Goal: Information Seeking & Learning: Compare options

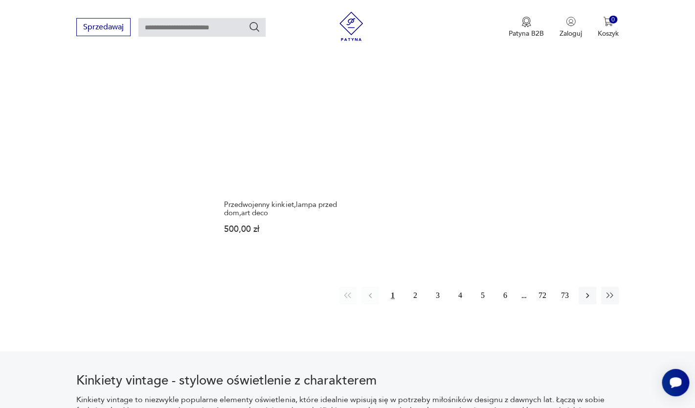
scroll to position [1379, 0]
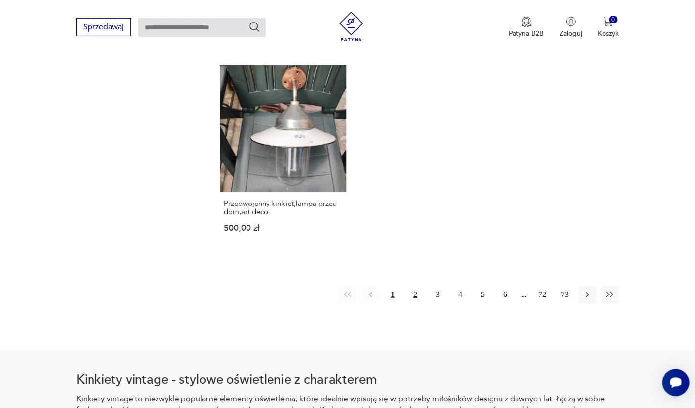
click at [412, 286] on button "2" at bounding box center [415, 295] width 18 height 18
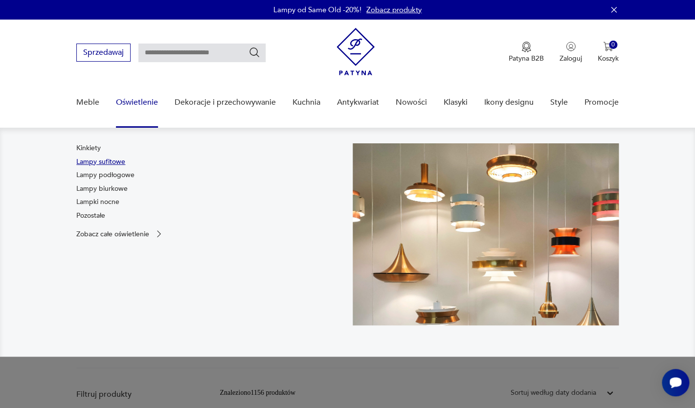
click at [115, 161] on link "Lampy sufitowe" at bounding box center [100, 162] width 49 height 10
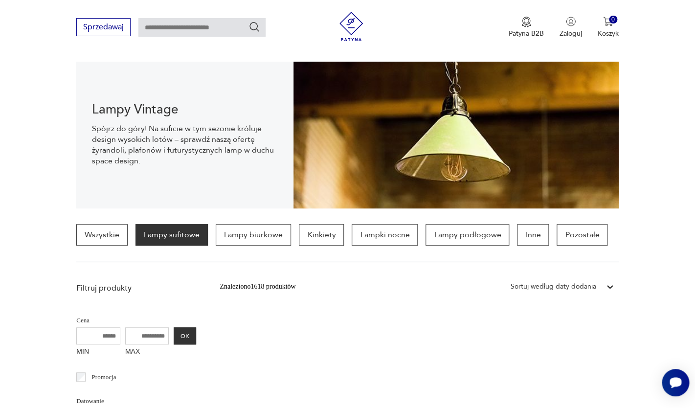
scroll to position [109, 0]
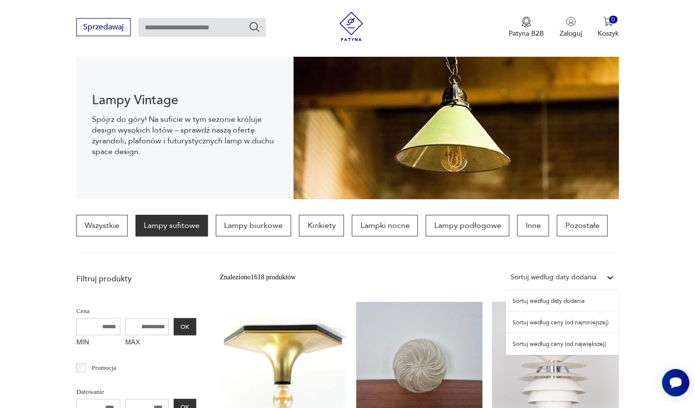
click at [604, 277] on div at bounding box center [610, 278] width 18 height 18
click at [592, 324] on div "Sortuj według ceny (od najmniejszej)" at bounding box center [562, 323] width 113 height 22
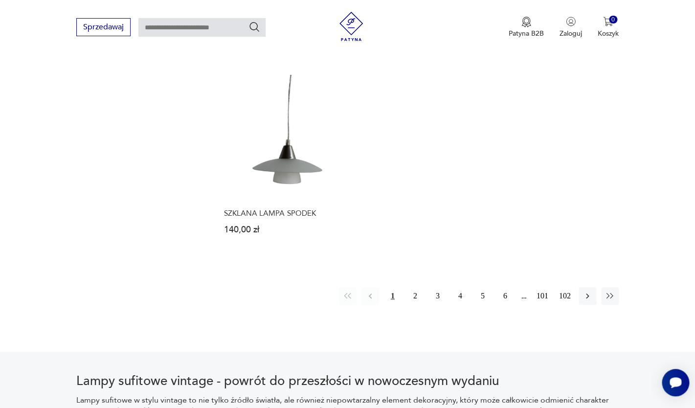
scroll to position [1400, 0]
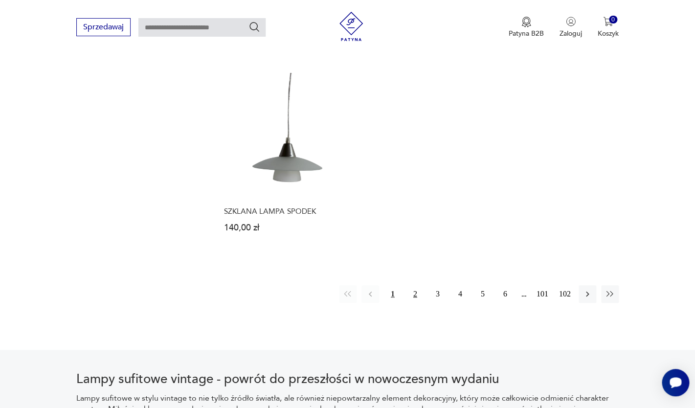
click at [413, 285] on button "2" at bounding box center [415, 294] width 18 height 18
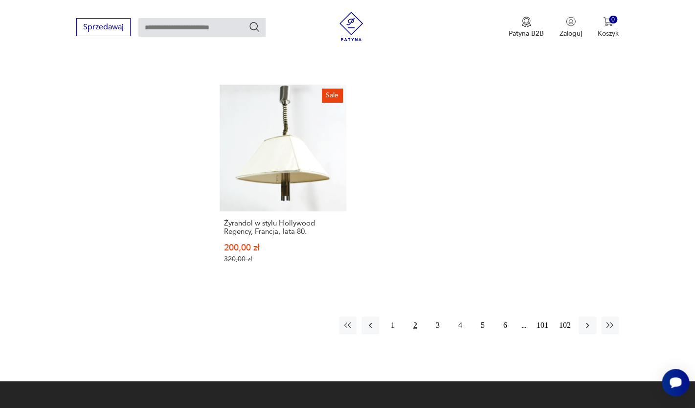
scroll to position [1426, 0]
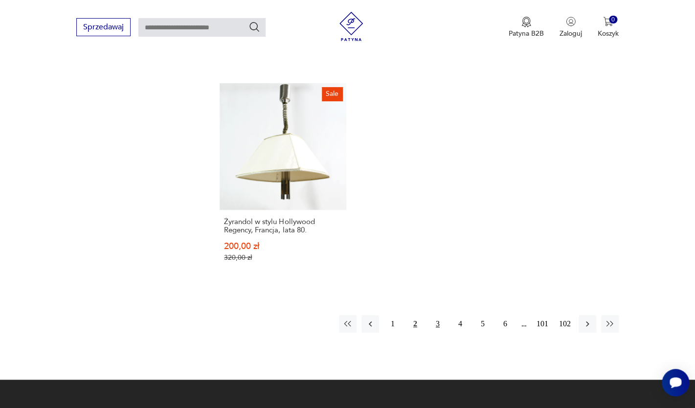
click at [438, 315] on button "3" at bounding box center [438, 324] width 18 height 18
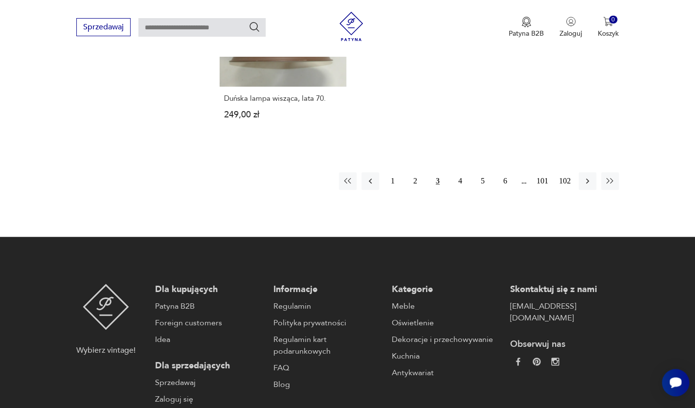
scroll to position [1526, 0]
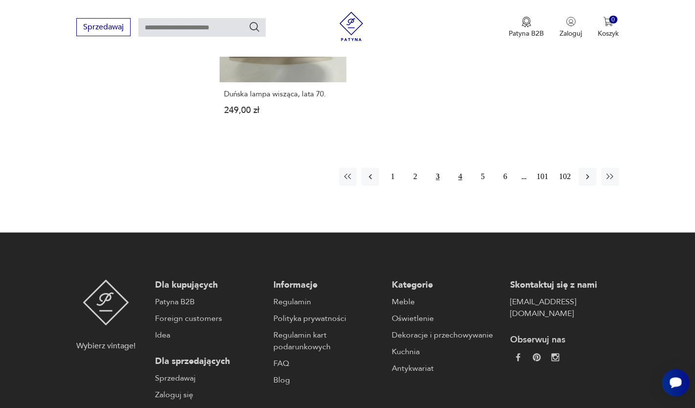
click at [460, 168] on button "4" at bounding box center [460, 177] width 18 height 18
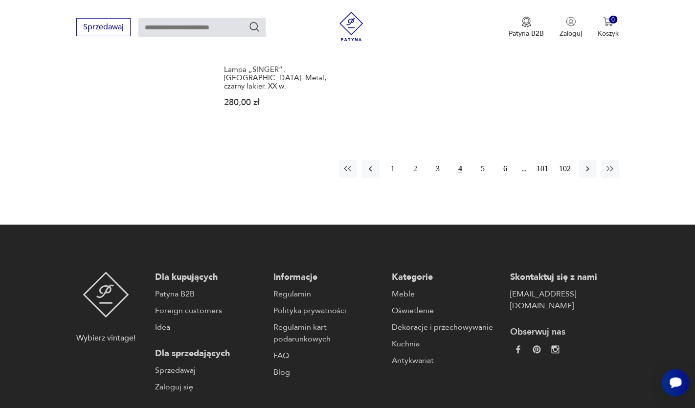
scroll to position [1523, 0]
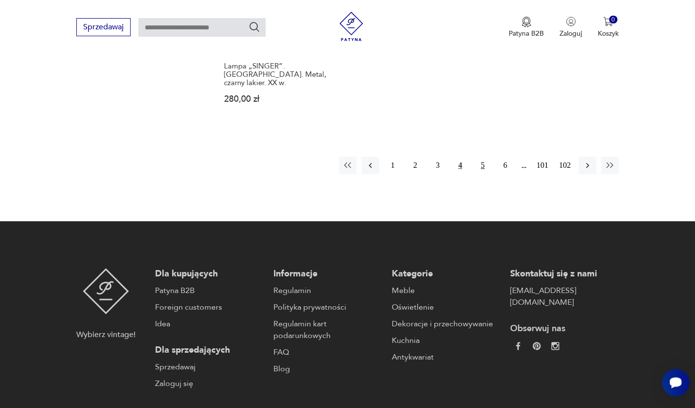
click at [481, 157] on button "5" at bounding box center [483, 166] width 18 height 18
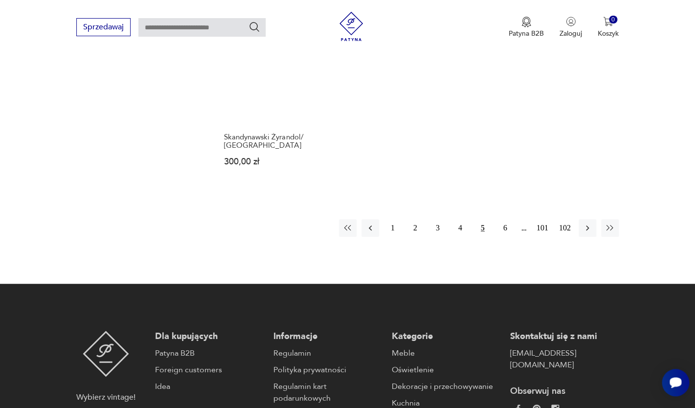
scroll to position [1449, 0]
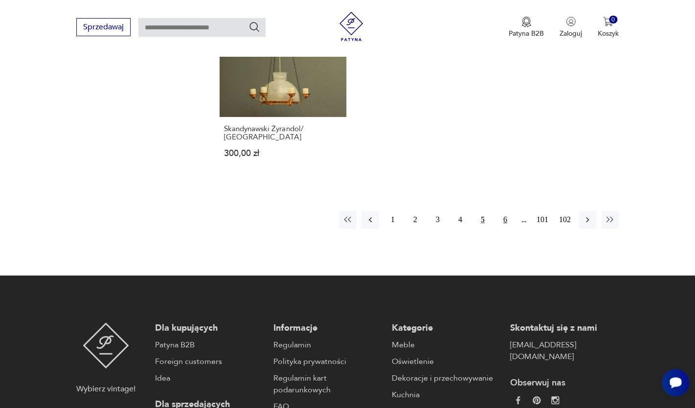
click at [501, 211] on button "6" at bounding box center [505, 220] width 18 height 18
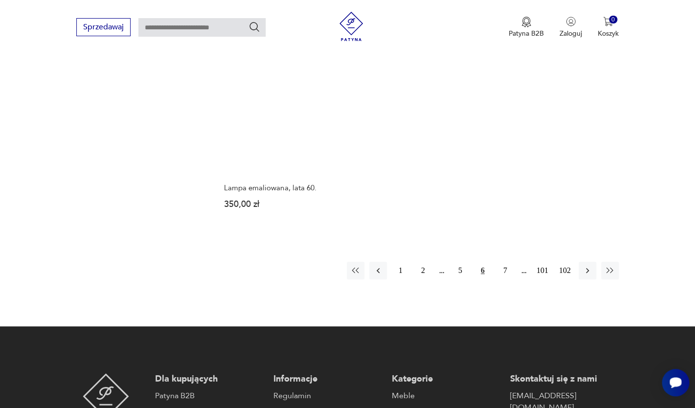
scroll to position [1429, 0]
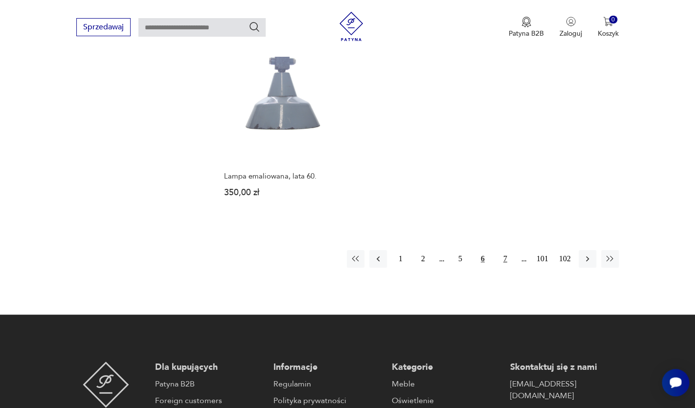
click at [506, 253] on button "7" at bounding box center [505, 259] width 18 height 18
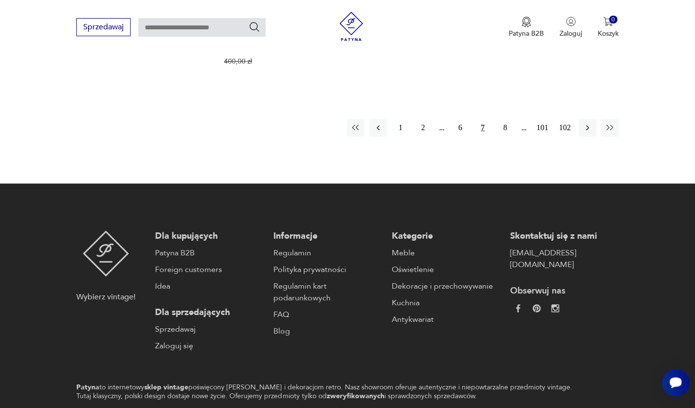
scroll to position [1541, 0]
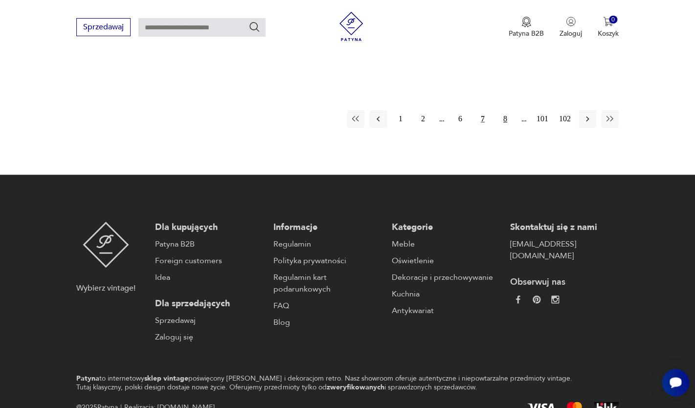
click at [503, 110] on button "8" at bounding box center [505, 119] width 18 height 18
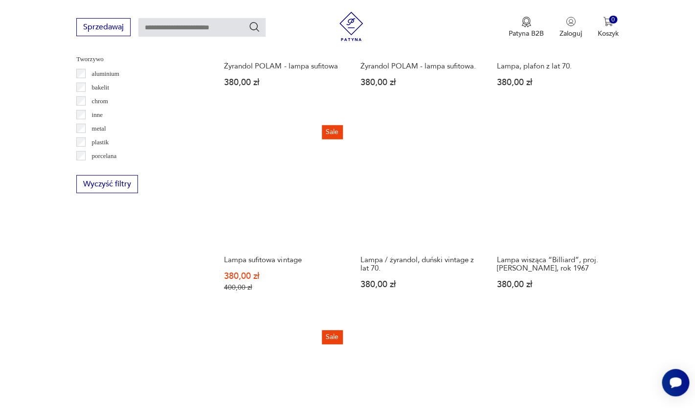
scroll to position [921, 0]
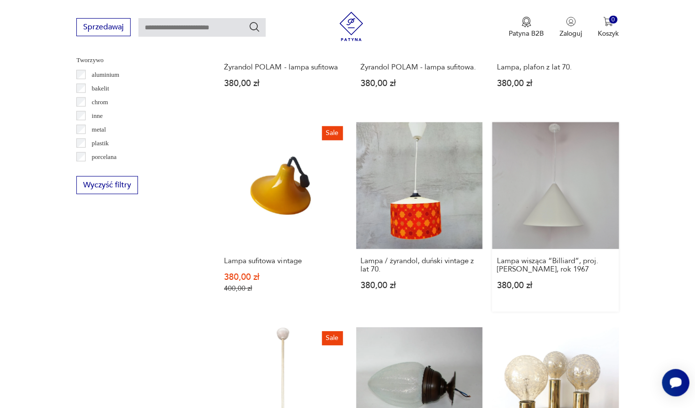
click at [564, 203] on link "Lampa wisząca “Billiard”, proj. [PERSON_NAME], rok 1967 380,00 zł" at bounding box center [555, 216] width 126 height 189
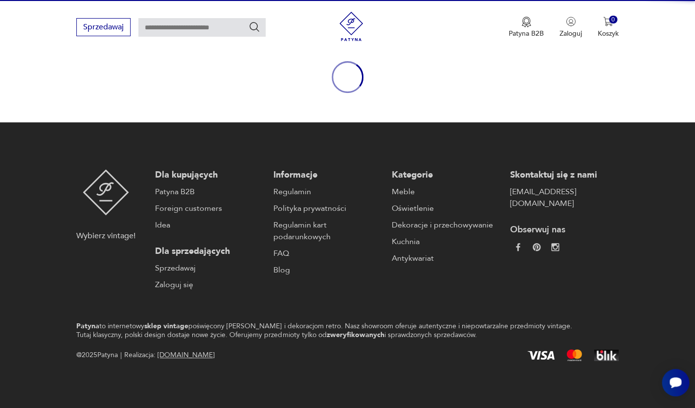
scroll to position [106, 0]
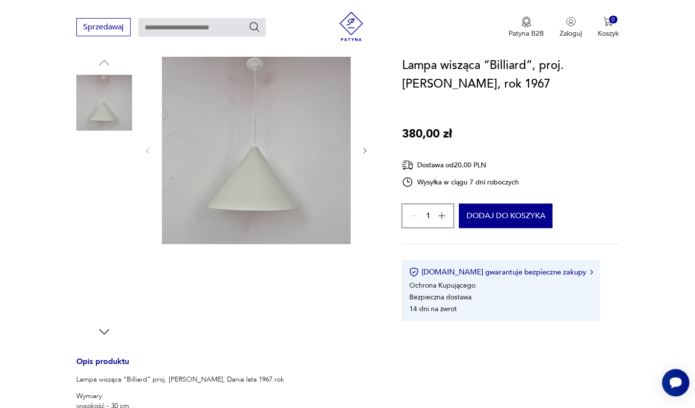
click at [117, 175] on img at bounding box center [104, 165] width 56 height 56
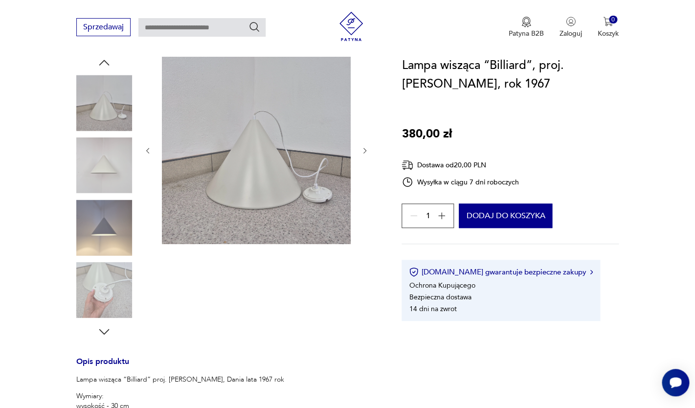
click at [108, 230] on img at bounding box center [104, 228] width 56 height 56
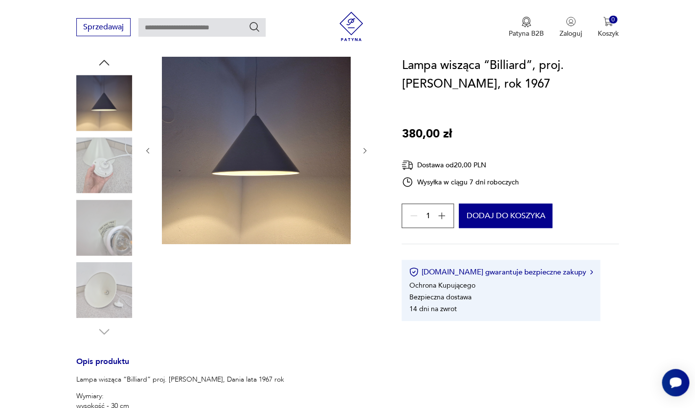
scroll to position [0, 0]
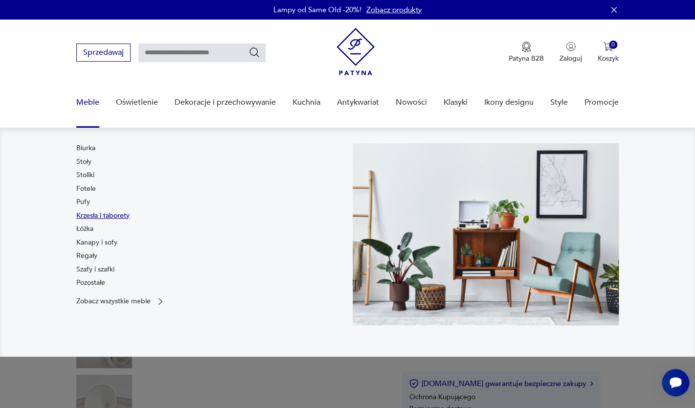
click at [91, 213] on link "Krzesła i taborety" at bounding box center [102, 216] width 53 height 10
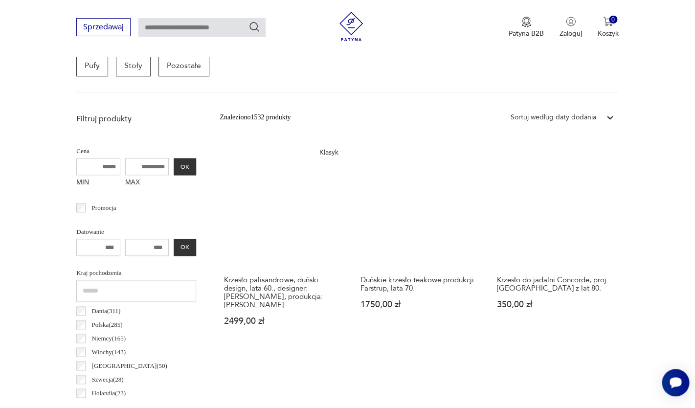
scroll to position [299, 0]
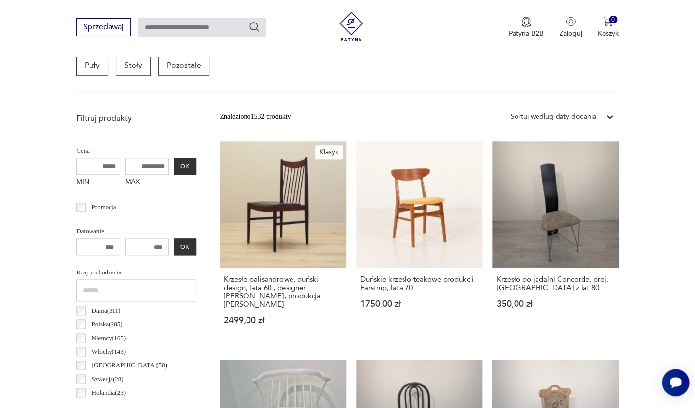
click at [586, 115] on div "Sortuj według daty dodania" at bounding box center [554, 117] width 86 height 11
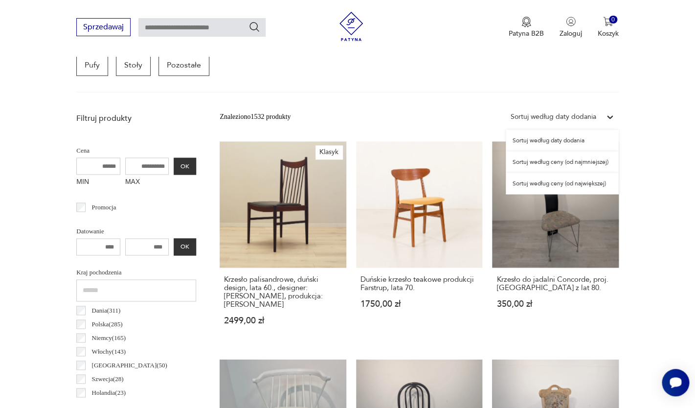
click at [582, 162] on div "Sortuj według ceny (od najmniejszej)" at bounding box center [562, 162] width 113 height 22
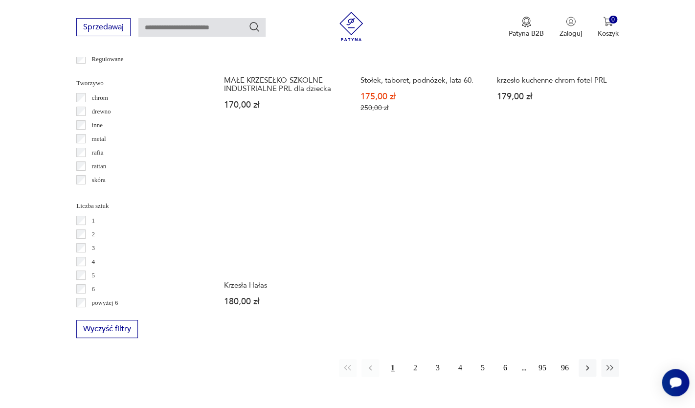
scroll to position [1298, 0]
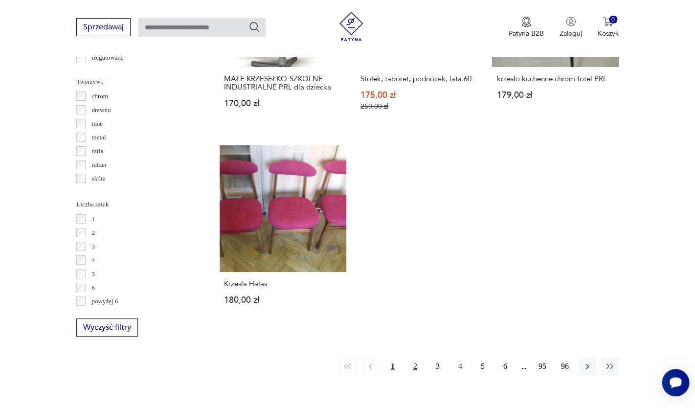
click at [416, 364] on button "2" at bounding box center [415, 367] width 18 height 18
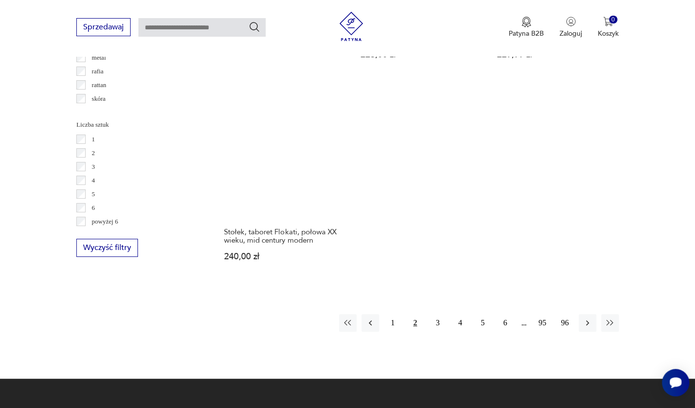
scroll to position [1378, 0]
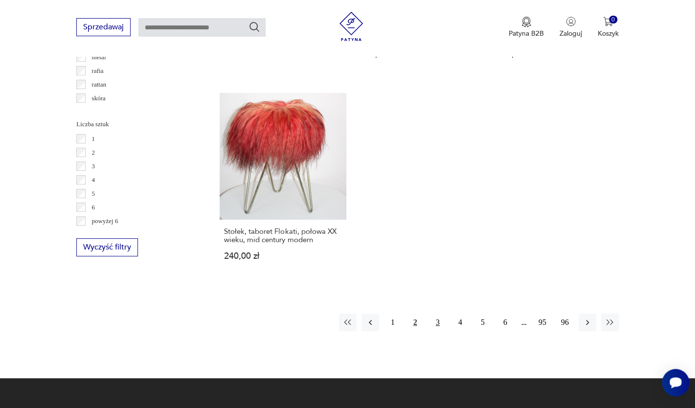
click at [438, 323] on button "3" at bounding box center [438, 323] width 18 height 18
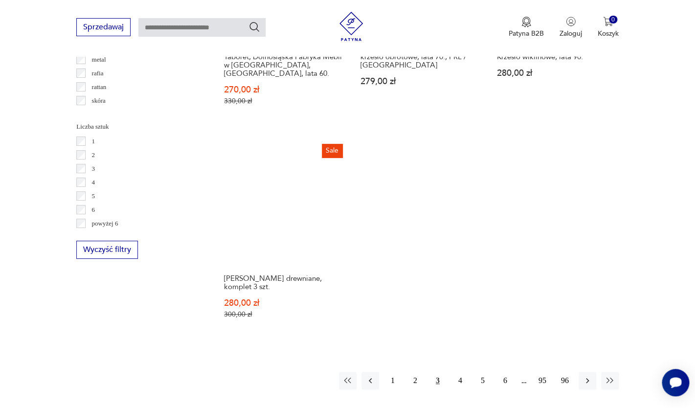
scroll to position [1378, 0]
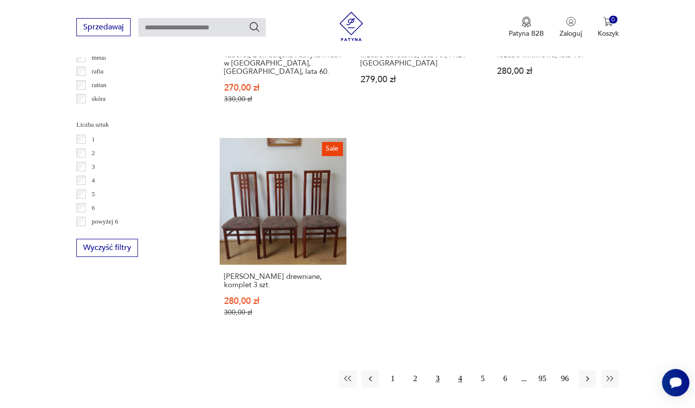
click at [455, 370] on button "4" at bounding box center [460, 379] width 18 height 18
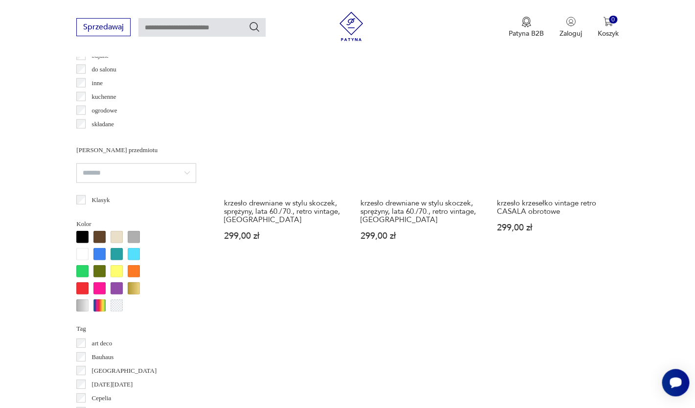
scroll to position [787, 0]
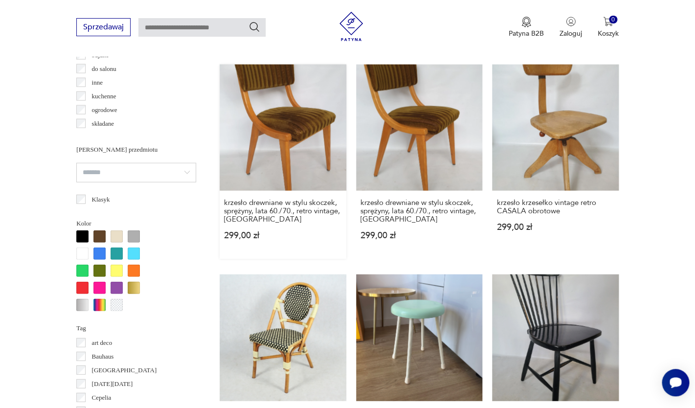
click at [295, 148] on link "krzesło drewniane w stylu skoczek, sprężyny, lata 60./70., retro vintage, NIEMC…" at bounding box center [283, 162] width 126 height 194
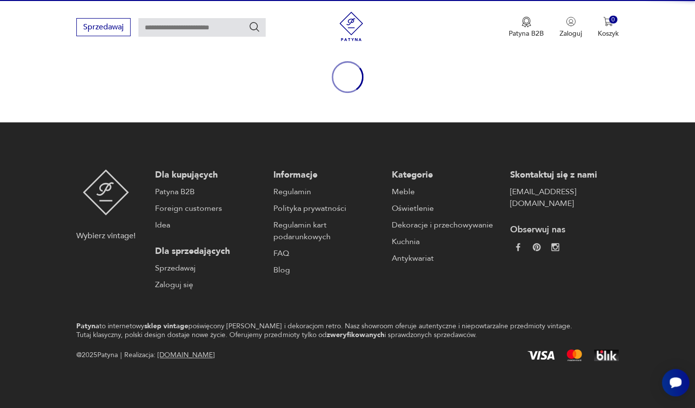
scroll to position [106, 0]
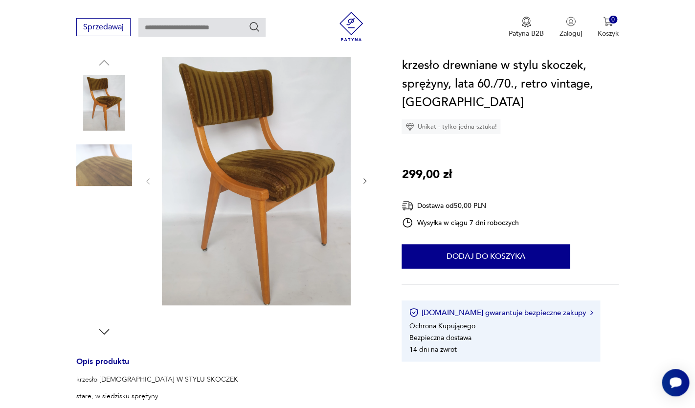
click at [99, 228] on img at bounding box center [104, 228] width 56 height 56
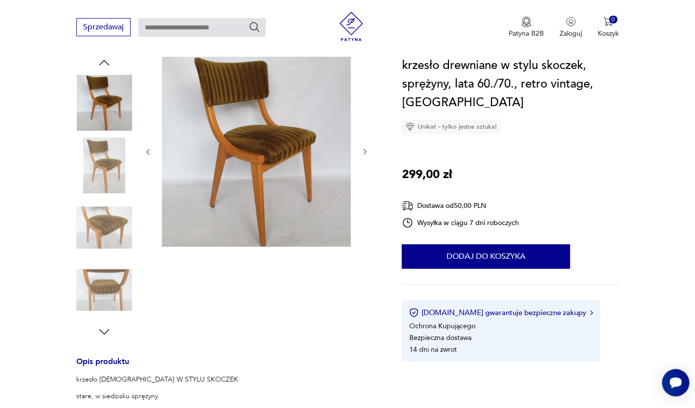
click at [364, 152] on icon "button" at bounding box center [365, 152] width 8 height 8
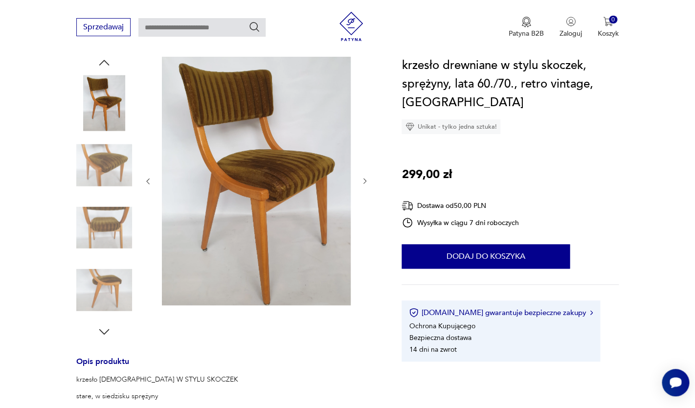
click at [366, 182] on icon "button" at bounding box center [365, 181] width 8 height 8
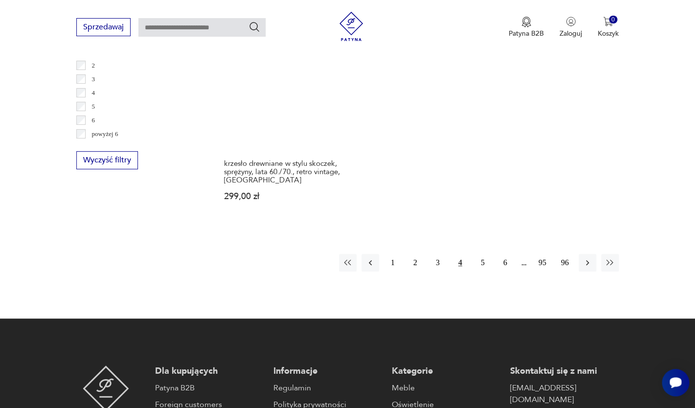
scroll to position [1469, 0]
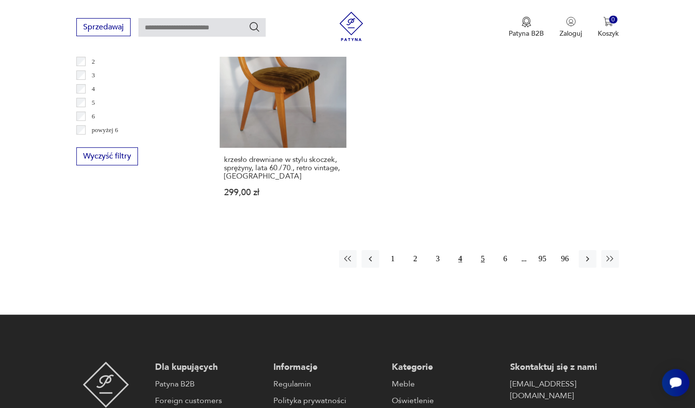
click at [484, 250] on button "5" at bounding box center [483, 259] width 18 height 18
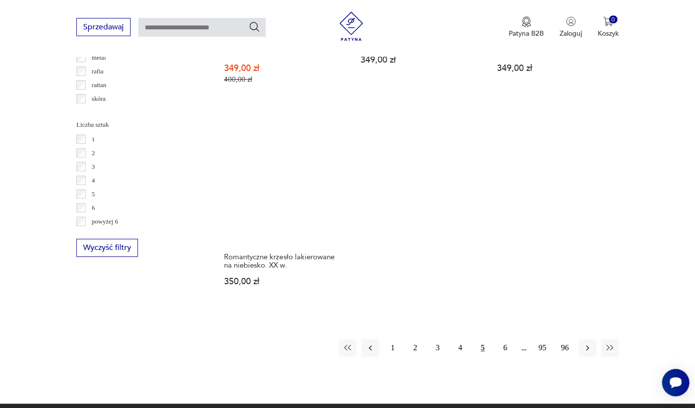
scroll to position [1380, 0]
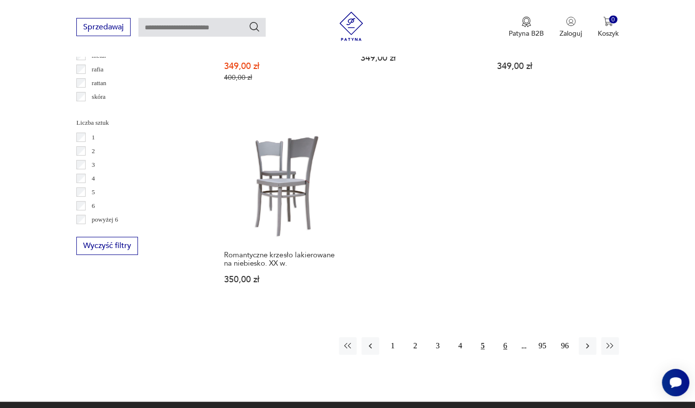
click at [505, 337] on button "6" at bounding box center [505, 346] width 18 height 18
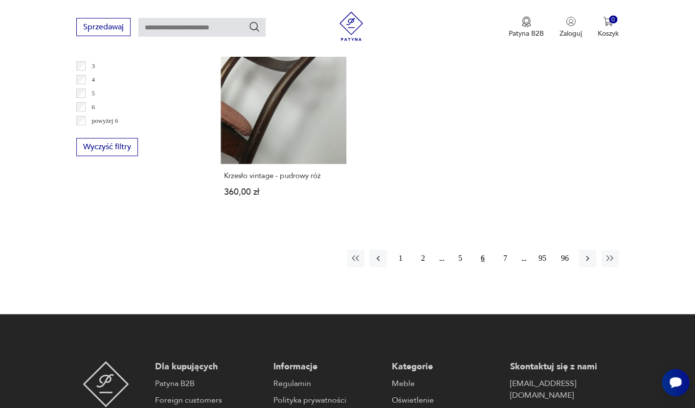
scroll to position [1489, 0]
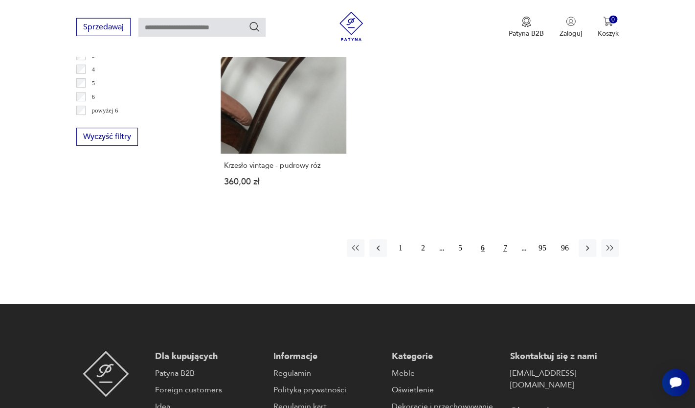
click at [506, 239] on button "7" at bounding box center [505, 248] width 18 height 18
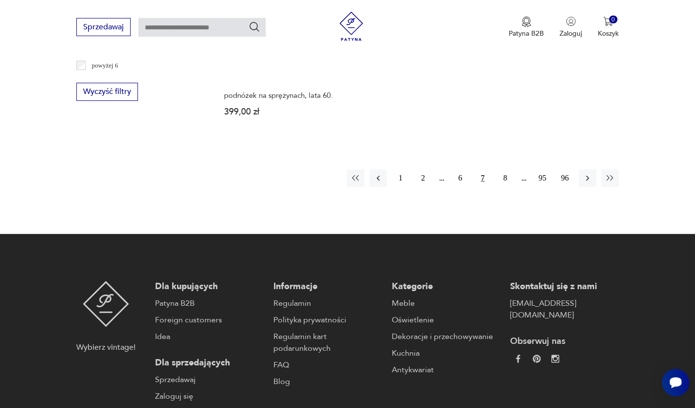
scroll to position [1544, 0]
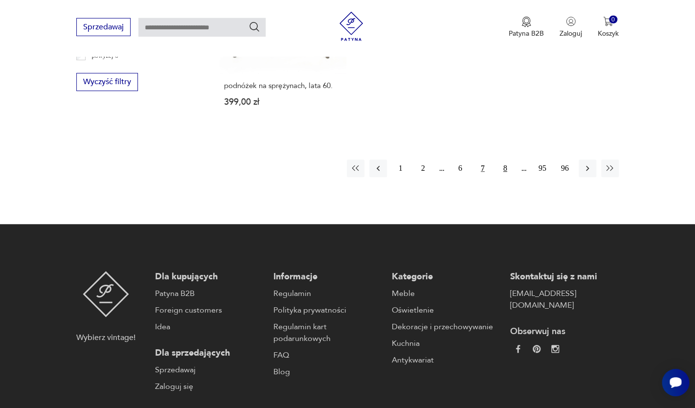
click at [508, 161] on button "8" at bounding box center [505, 168] width 18 height 18
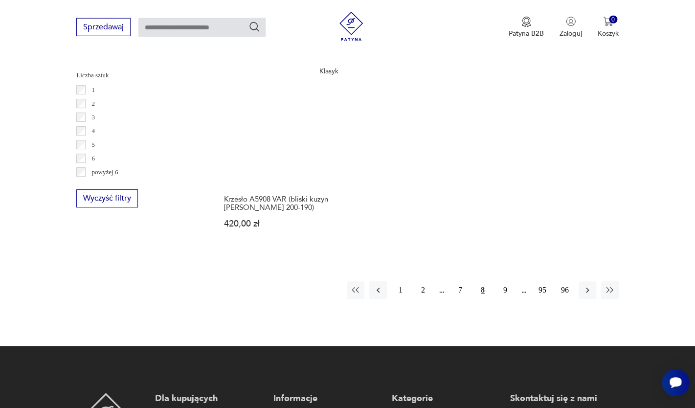
scroll to position [1429, 0]
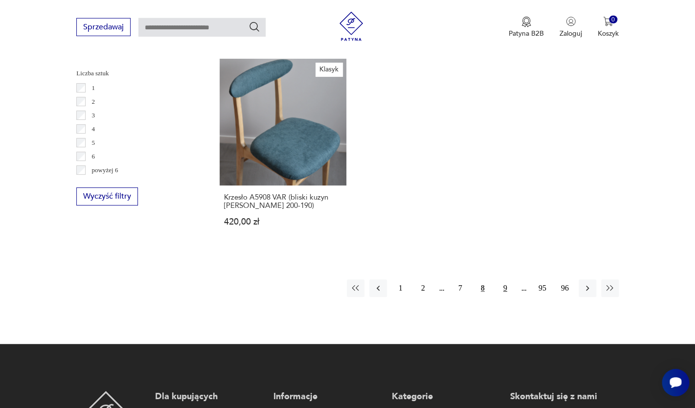
click at [506, 279] on button "9" at bounding box center [505, 288] width 18 height 18
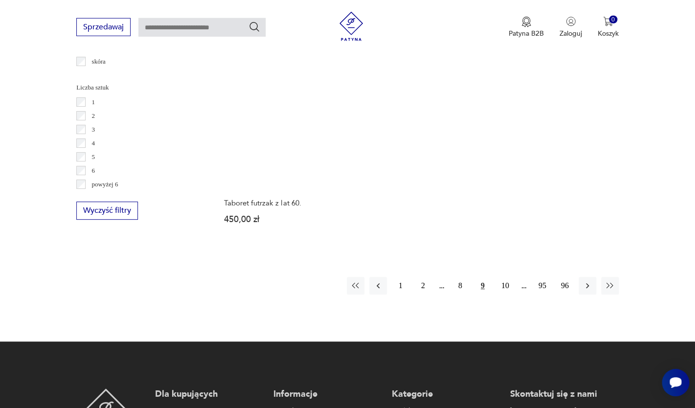
scroll to position [1421, 0]
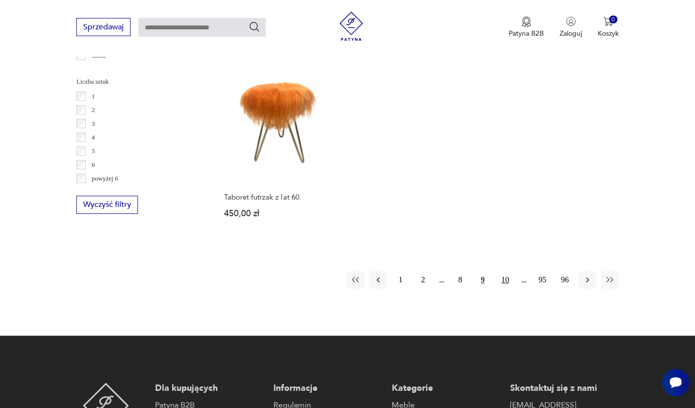
click at [502, 273] on button "10" at bounding box center [505, 280] width 18 height 18
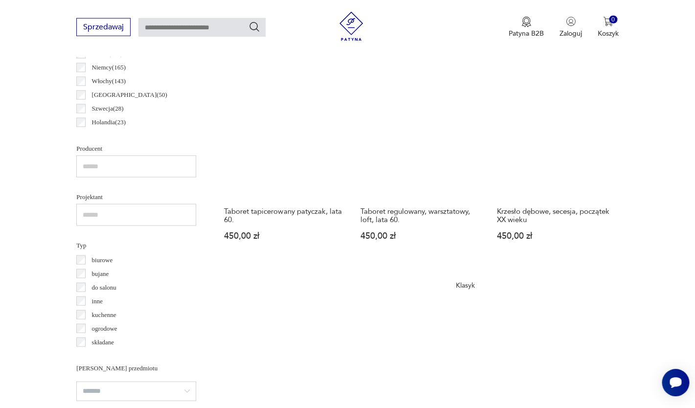
scroll to position [572, 0]
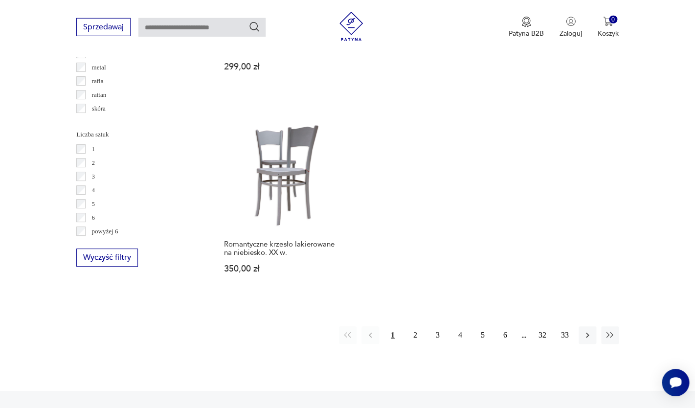
scroll to position [1369, 0]
click at [415, 325] on button "2" at bounding box center [415, 334] width 18 height 18
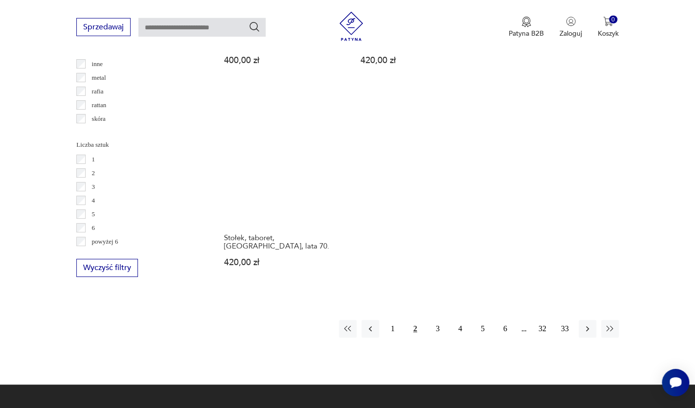
scroll to position [1359, 0]
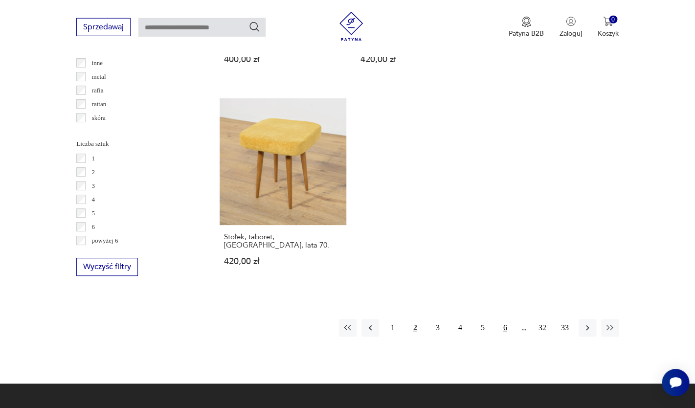
click at [508, 319] on button "6" at bounding box center [505, 328] width 18 height 18
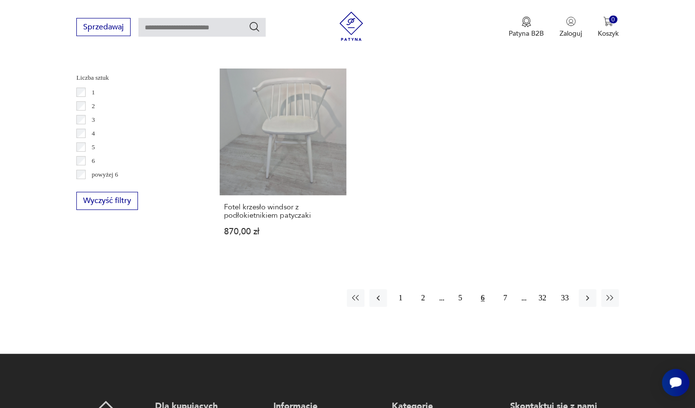
scroll to position [1436, 0]
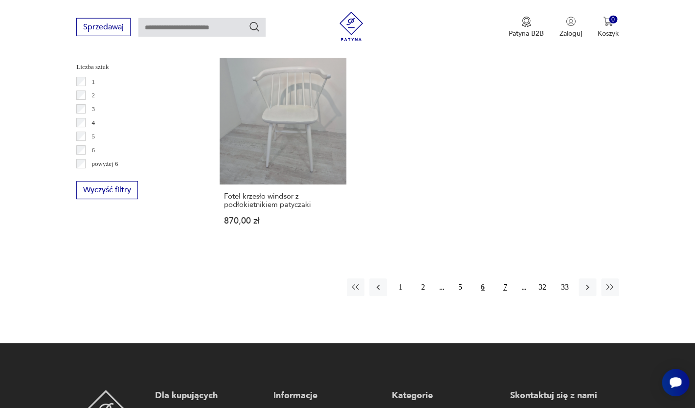
click at [504, 278] on button "7" at bounding box center [505, 287] width 18 height 18
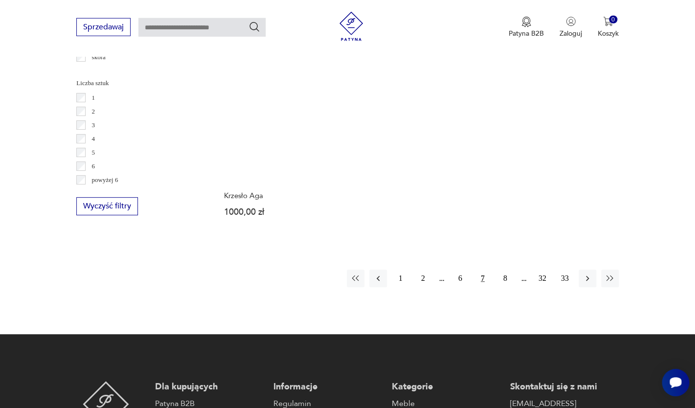
scroll to position [1434, 0]
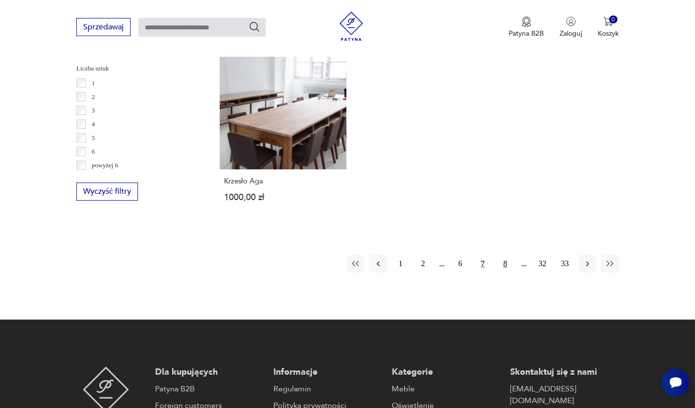
click at [504, 255] on button "8" at bounding box center [505, 264] width 18 height 18
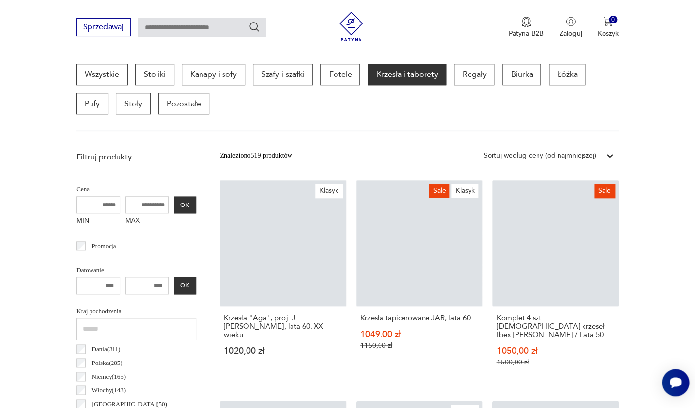
scroll to position [260, 0]
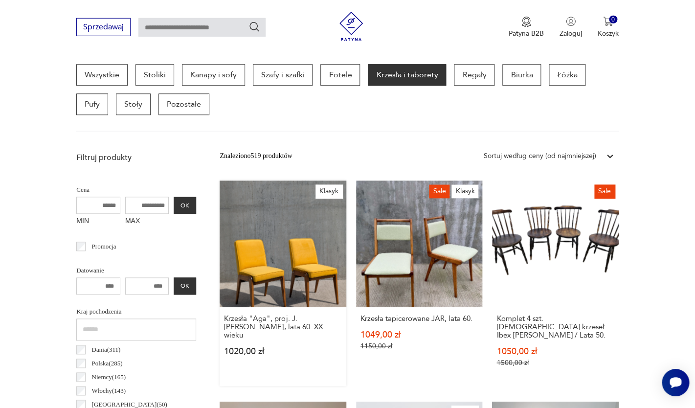
click at [269, 261] on link "Klasyk Krzesła "Aga", proj. J. [PERSON_NAME], lata 60. XX wieku 1020,00 zł" at bounding box center [283, 282] width 126 height 205
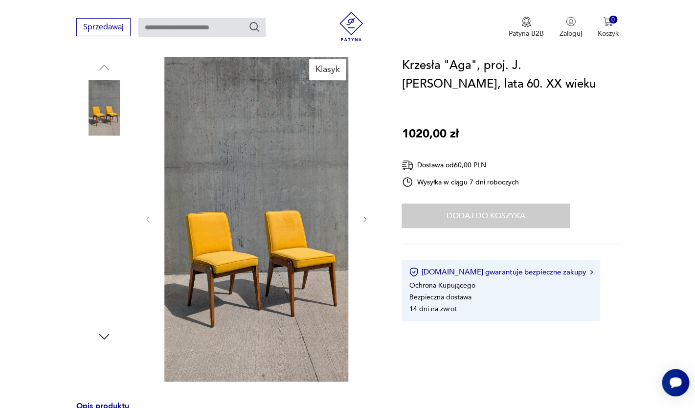
click at [243, 262] on img at bounding box center [256, 218] width 189 height 326
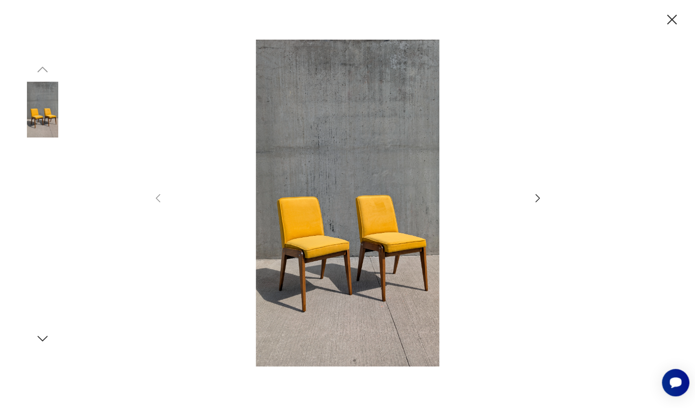
click at [37, 174] on img at bounding box center [43, 172] width 56 height 56
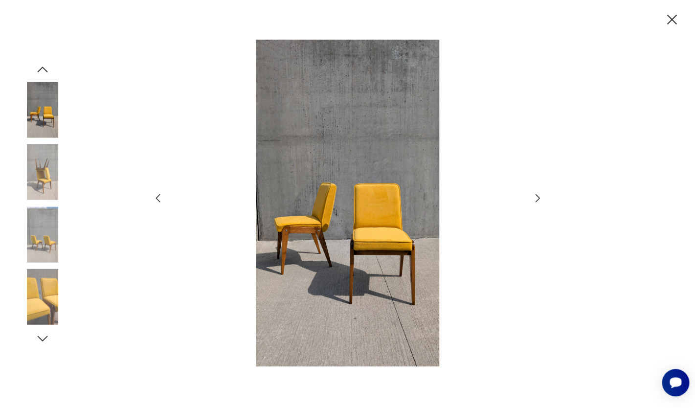
click at [539, 199] on icon "button" at bounding box center [538, 198] width 12 height 12
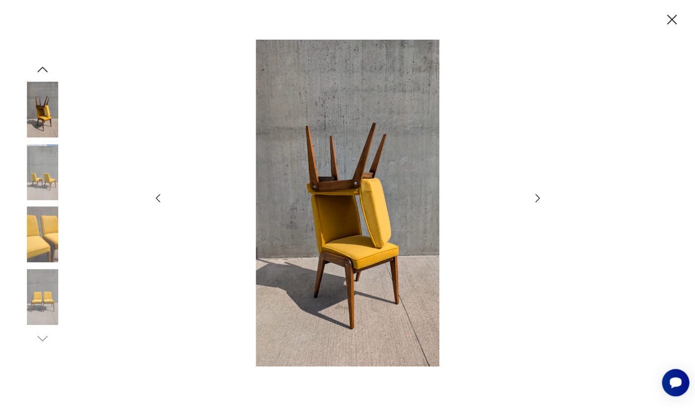
click at [539, 199] on icon "button" at bounding box center [538, 198] width 12 height 12
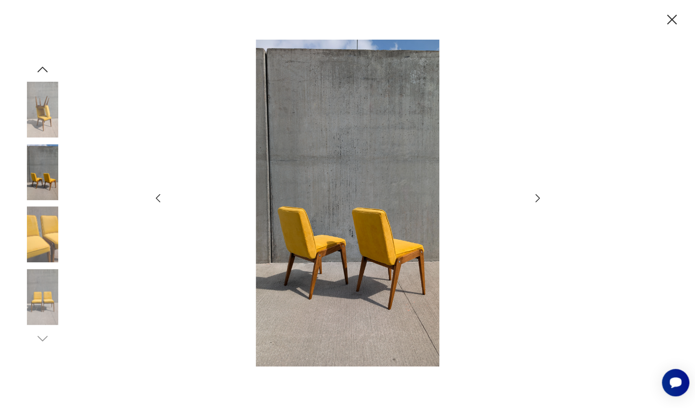
click at [672, 19] on icon "button" at bounding box center [672, 20] width 10 height 10
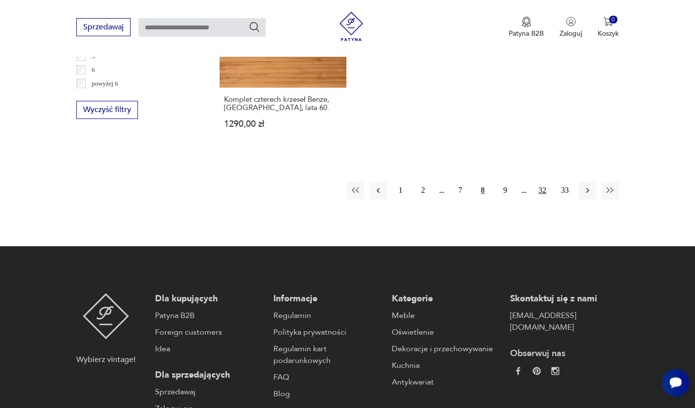
scroll to position [1519, 0]
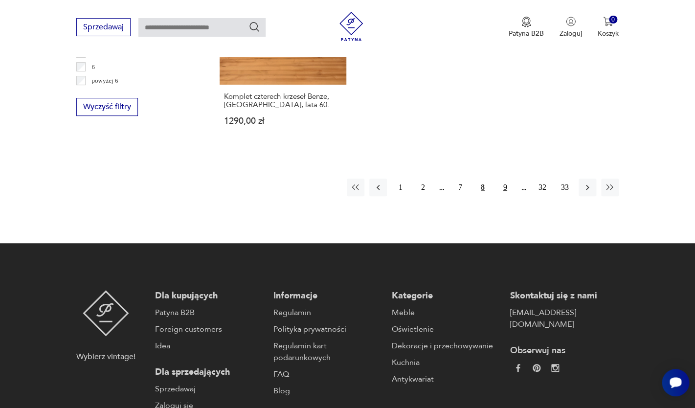
click at [501, 179] on button "9" at bounding box center [505, 188] width 18 height 18
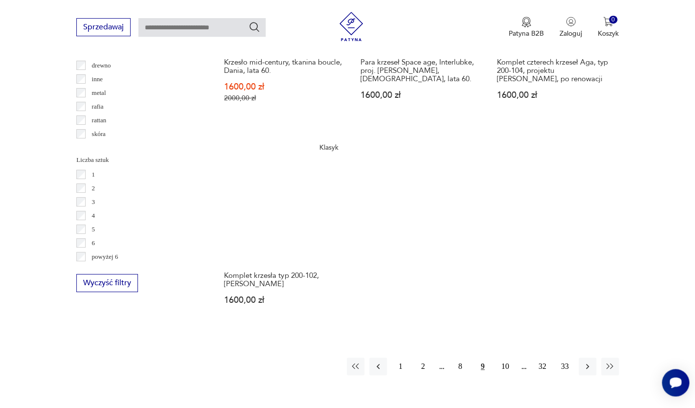
scroll to position [1344, 0]
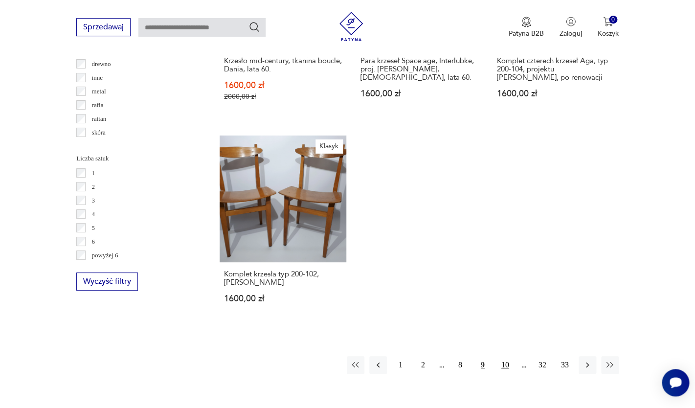
click at [502, 364] on button "10" at bounding box center [505, 365] width 18 height 18
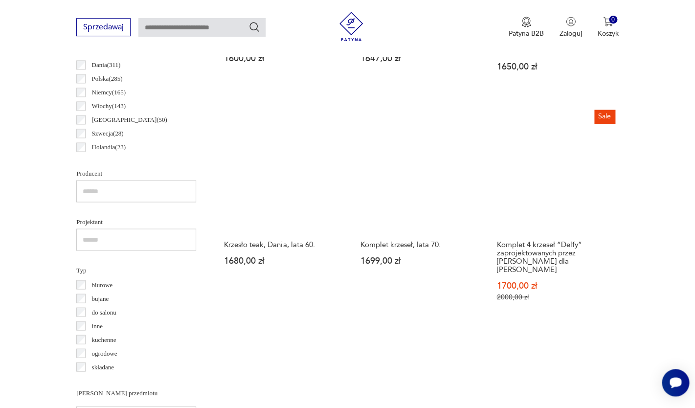
scroll to position [546, 0]
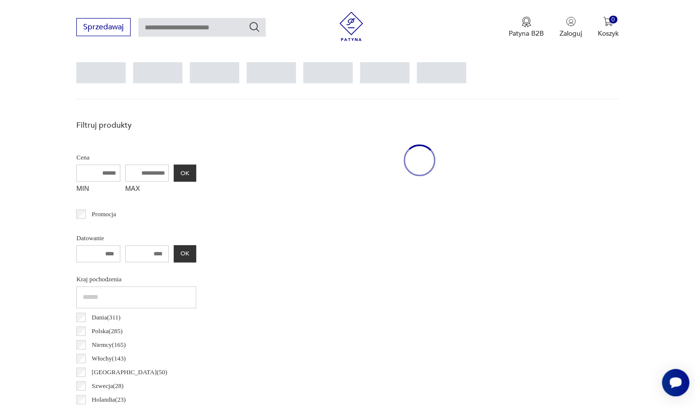
scroll to position [260, 0]
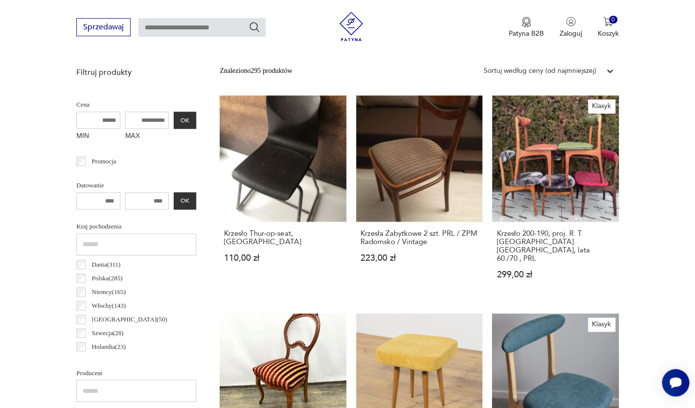
scroll to position [346, 0]
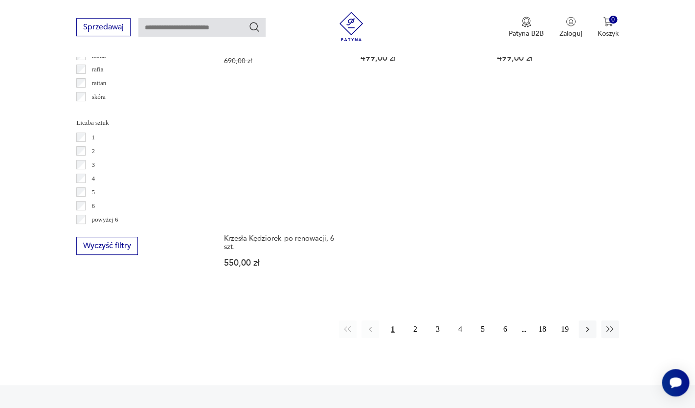
scroll to position [1390, 0]
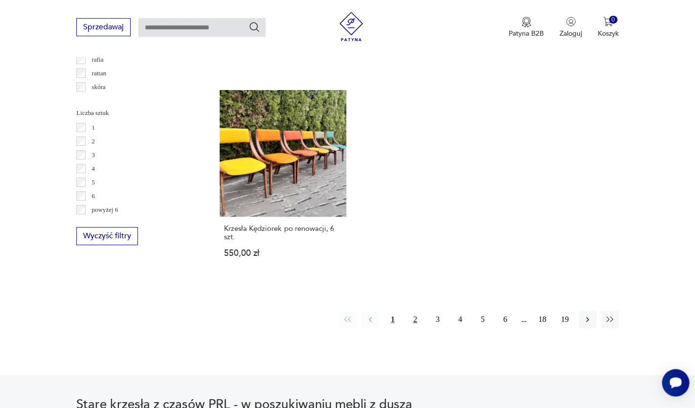
click at [415, 311] on button "2" at bounding box center [415, 320] width 18 height 18
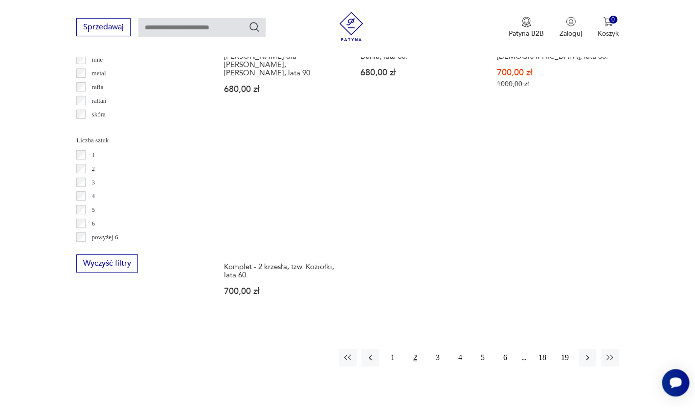
scroll to position [1365, 0]
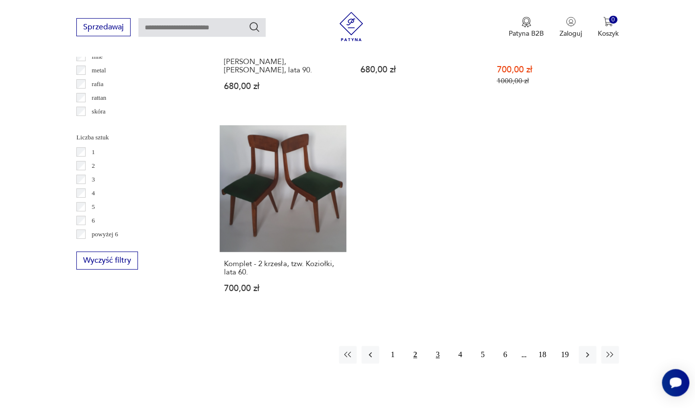
click at [440, 346] on button "3" at bounding box center [438, 355] width 18 height 18
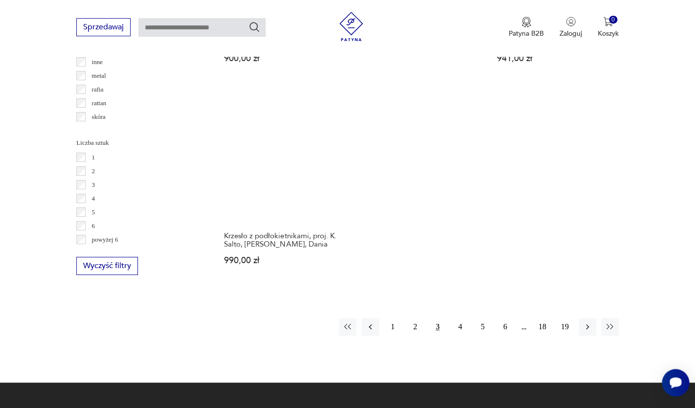
scroll to position [1388, 0]
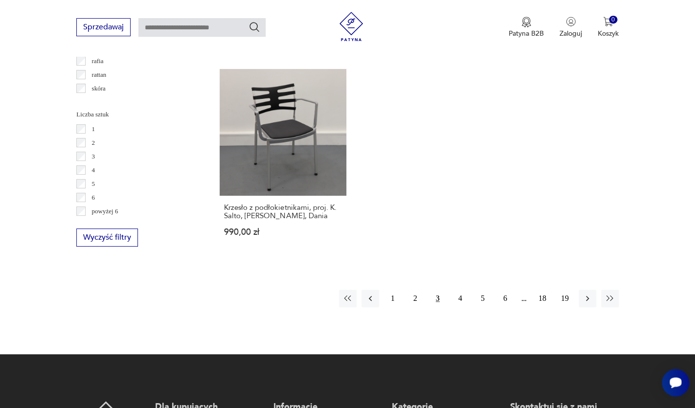
click at [462, 290] on button "4" at bounding box center [460, 299] width 18 height 18
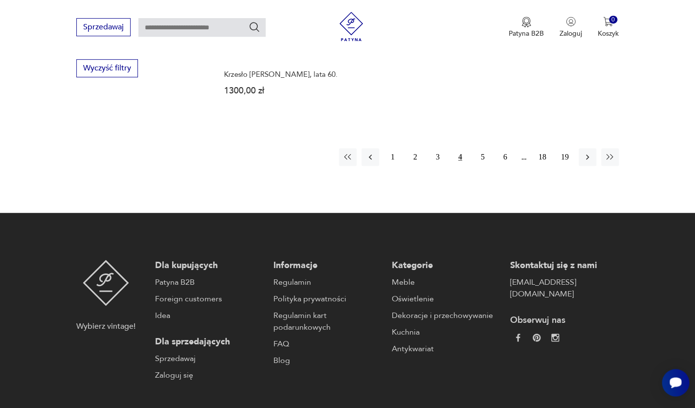
scroll to position [1566, 0]
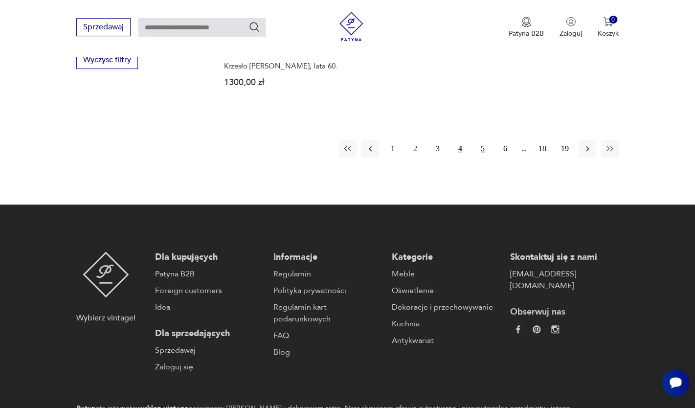
click at [486, 140] on button "5" at bounding box center [483, 149] width 18 height 18
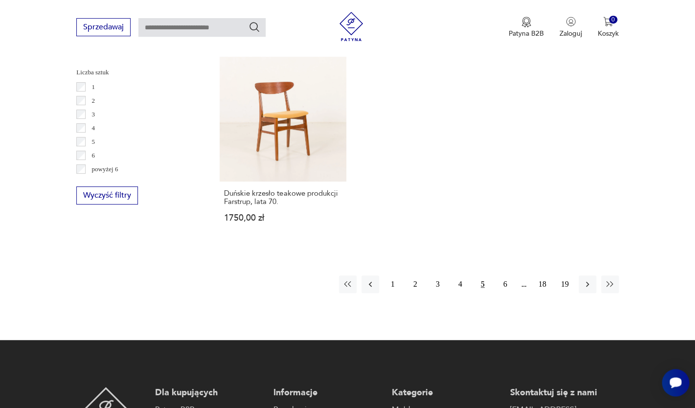
scroll to position [1432, 0]
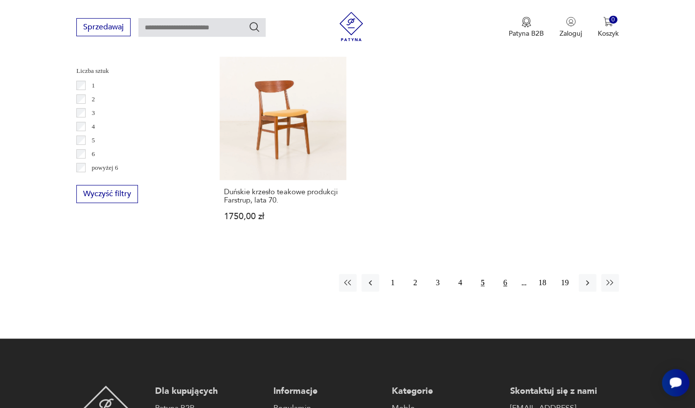
click at [504, 284] on button "6" at bounding box center [505, 283] width 18 height 18
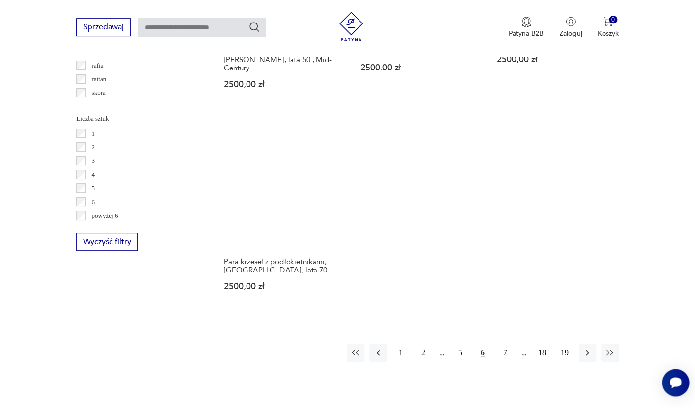
scroll to position [1385, 0]
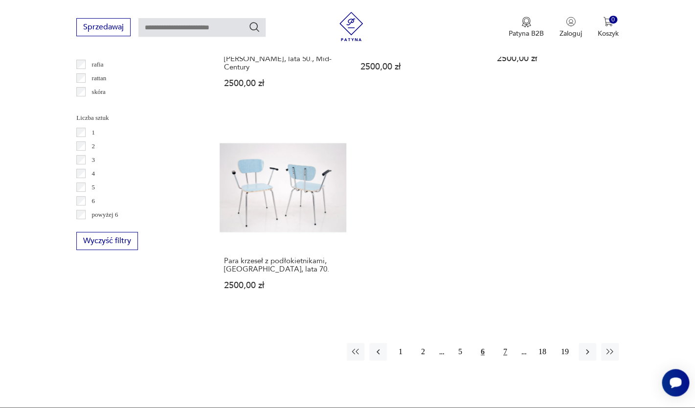
click at [502, 343] on button "7" at bounding box center [505, 352] width 18 height 18
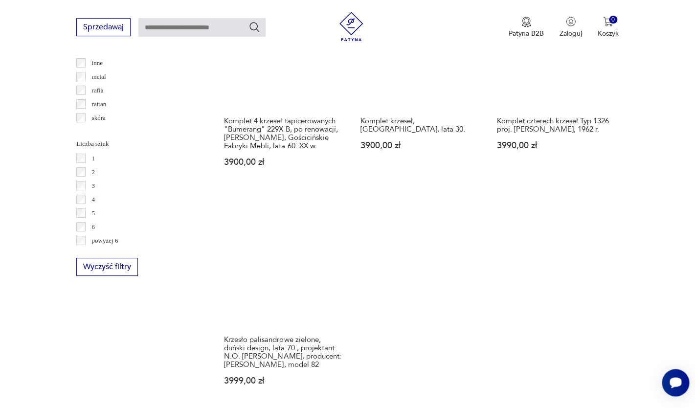
scroll to position [1359, 0]
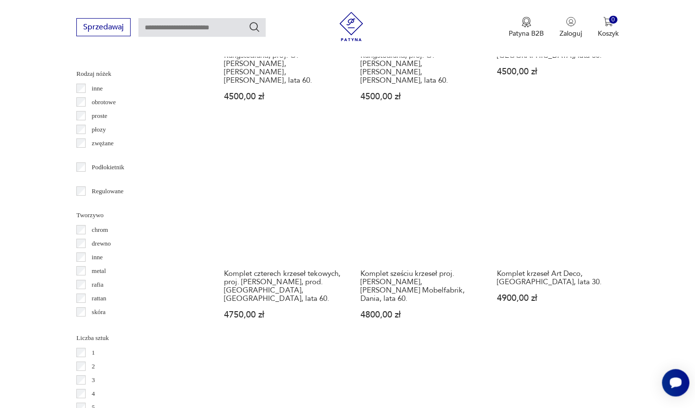
scroll to position [1167, 0]
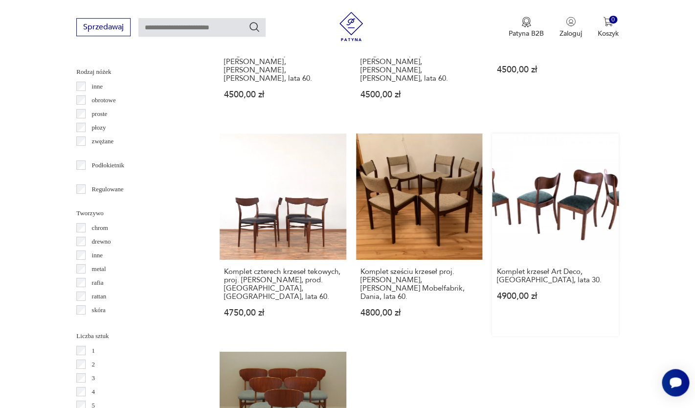
click at [564, 197] on link "Komplet krzeseł Art Deco, [GEOGRAPHIC_DATA], lata 30. 4900,00 zł" at bounding box center [555, 235] width 126 height 202
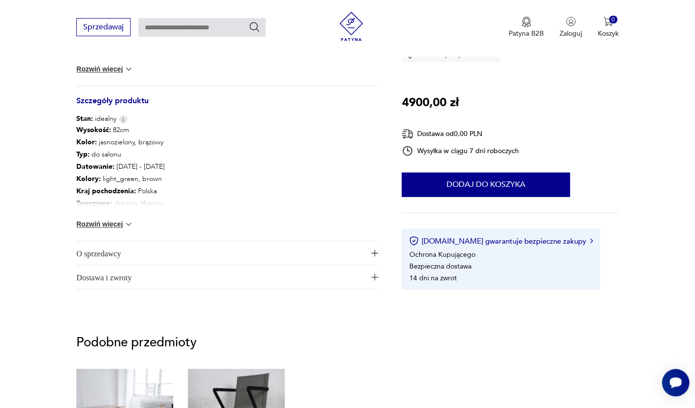
scroll to position [465, 0]
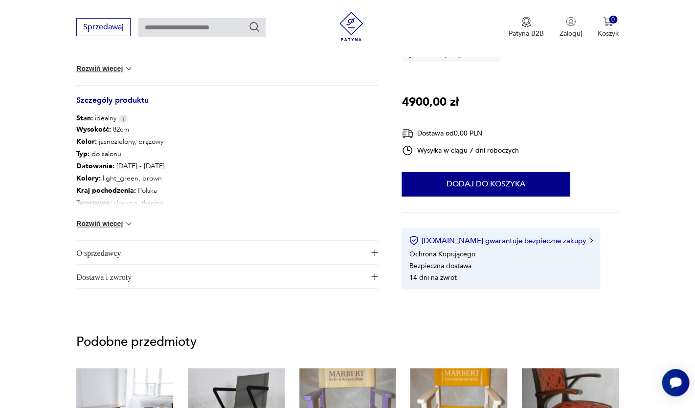
click at [124, 224] on img at bounding box center [129, 224] width 10 height 10
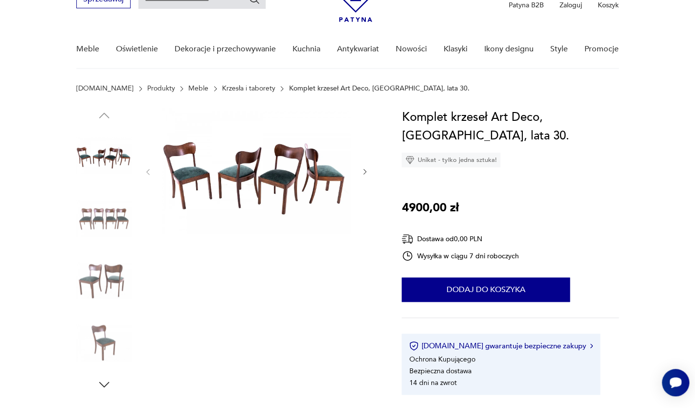
scroll to position [51, 0]
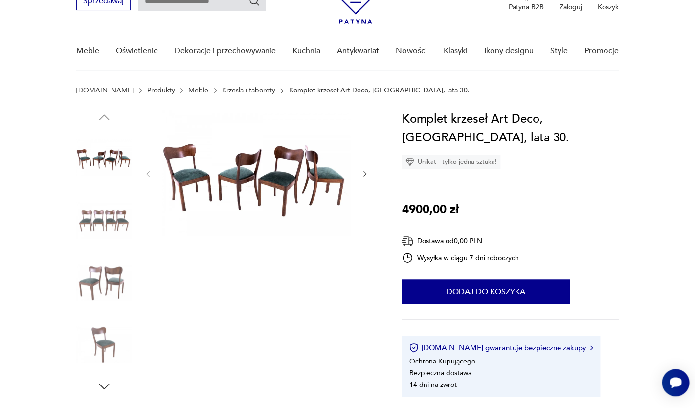
click at [198, 177] on img at bounding box center [256, 173] width 189 height 126
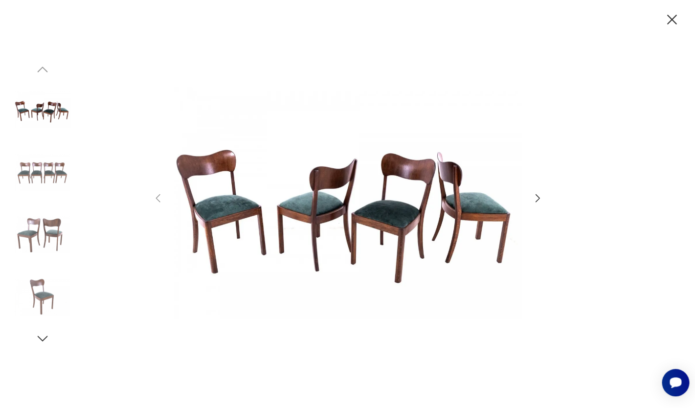
click at [675, 17] on icon "button" at bounding box center [672, 20] width 10 height 10
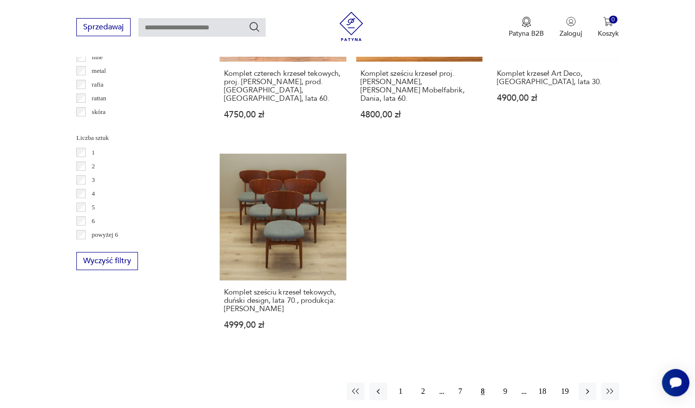
scroll to position [1366, 0]
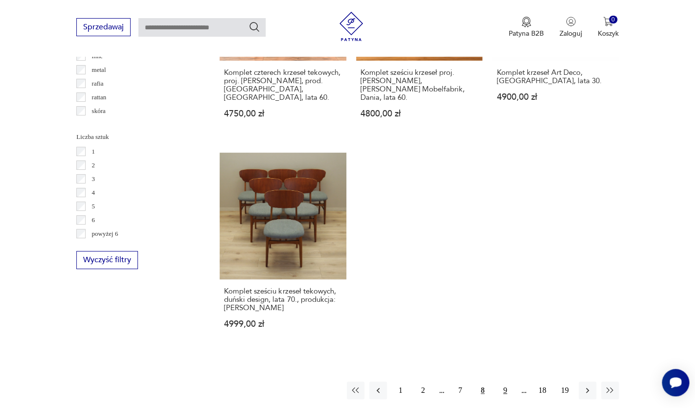
click at [505, 382] on button "9" at bounding box center [505, 391] width 18 height 18
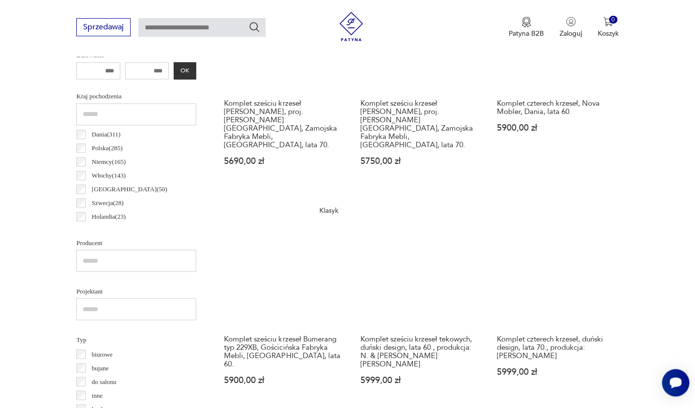
scroll to position [476, 0]
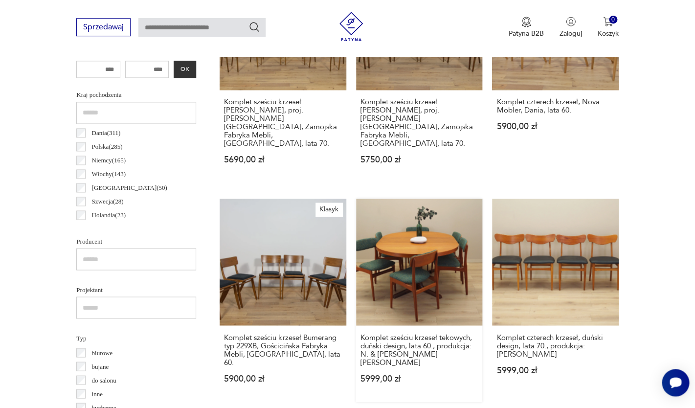
click at [442, 219] on link "Komplet sześciu krzeseł tekowych, duński design, lata 60., produkcja: N. & [PER…" at bounding box center [419, 300] width 126 height 202
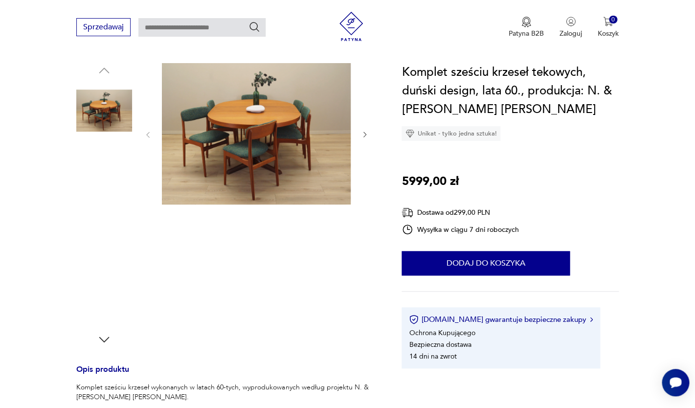
click at [111, 119] on img at bounding box center [104, 111] width 56 height 56
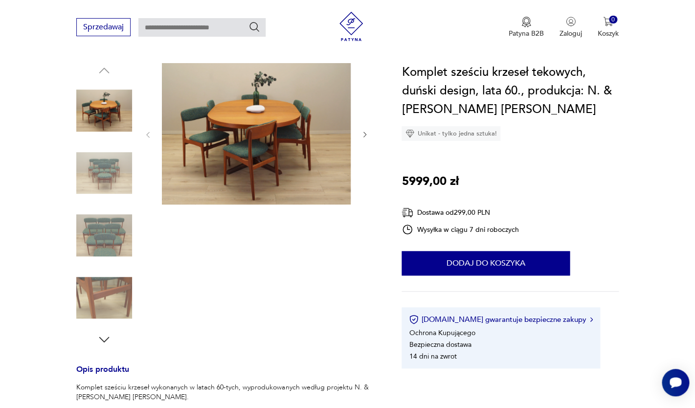
click at [287, 135] on img at bounding box center [256, 133] width 189 height 141
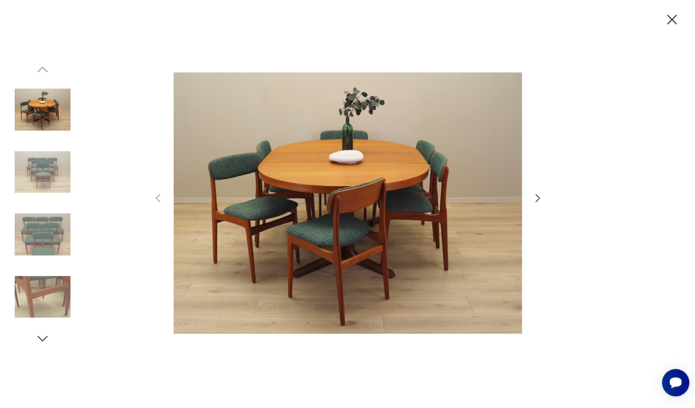
click at [670, 24] on icon "button" at bounding box center [671, 19] width 17 height 17
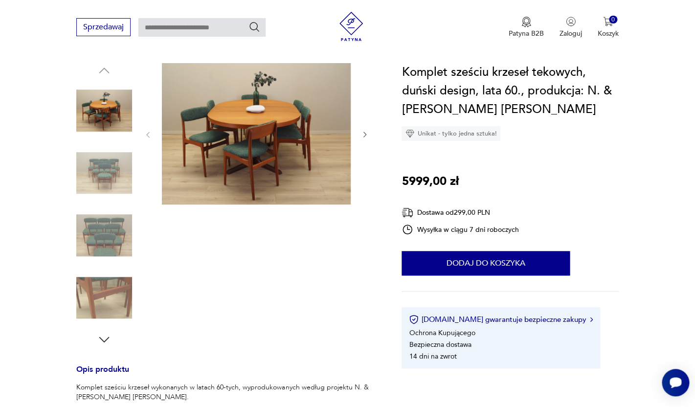
click at [100, 170] on img at bounding box center [104, 173] width 56 height 56
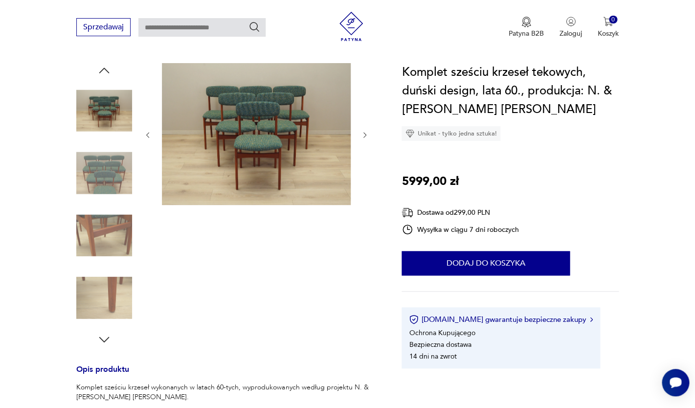
click at [280, 131] on img at bounding box center [256, 134] width 189 height 142
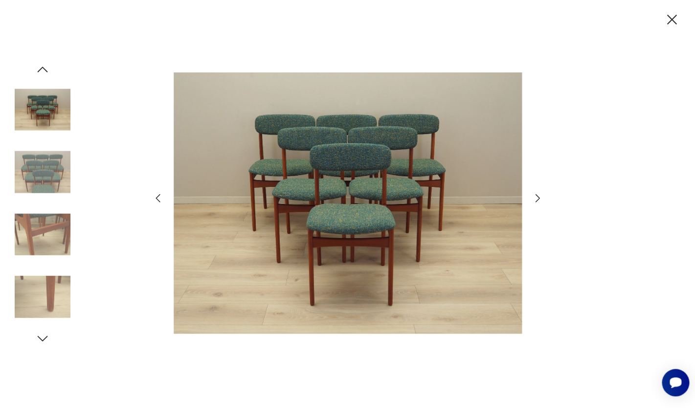
click at [677, 19] on icon "button" at bounding box center [671, 19] width 17 height 17
